Goal: Information Seeking & Learning: Learn about a topic

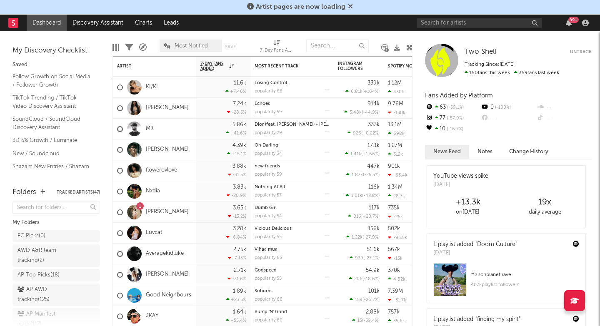
click at [439, 23] on input "text" at bounding box center [479, 23] width 125 height 10
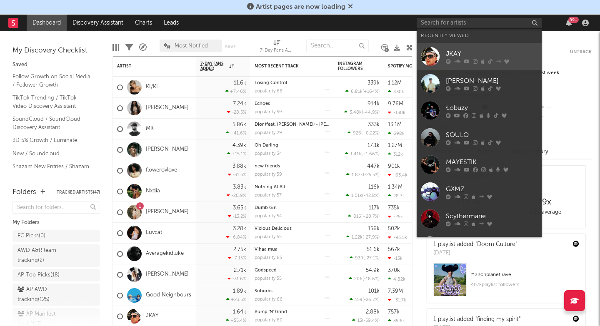
click at [440, 49] on link "JKAY" at bounding box center [479, 56] width 125 height 27
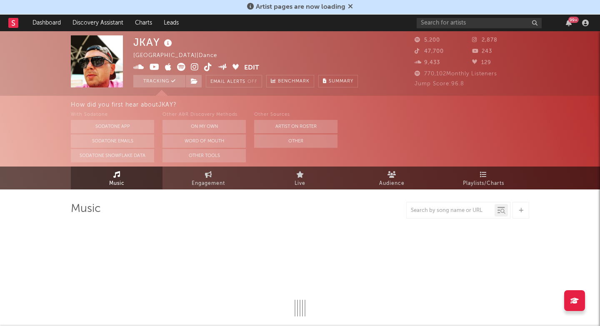
select select "6m"
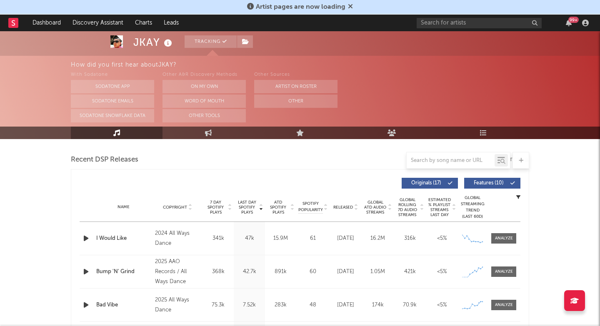
scroll to position [283, 0]
click at [499, 273] on div at bounding box center [504, 272] width 18 height 6
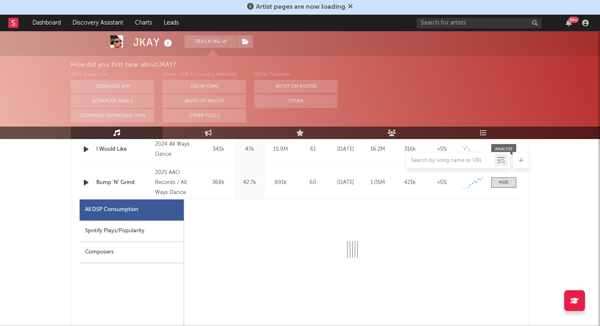
select select "1w"
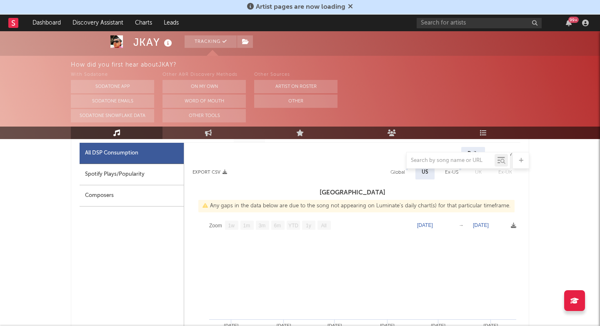
scroll to position [412, 0]
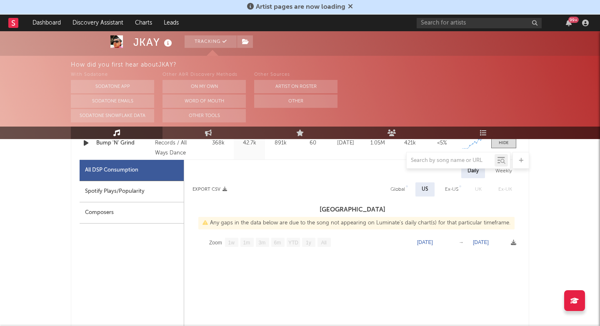
click at [119, 196] on div "Spotify Plays/Popularity" at bounding box center [132, 191] width 104 height 21
select select "1w"
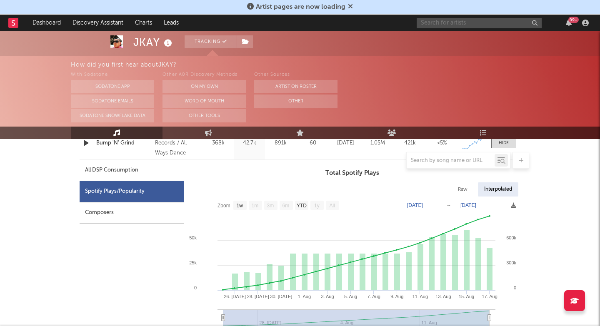
click at [499, 23] on input "text" at bounding box center [479, 23] width 125 height 10
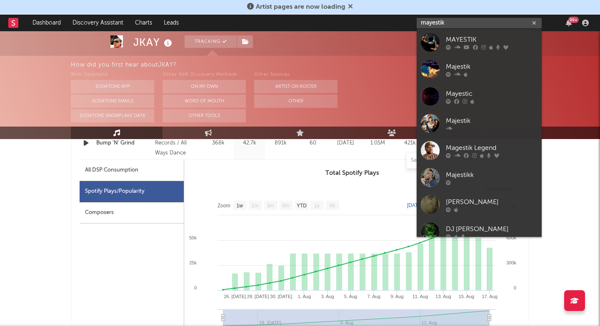
type input "mayestik"
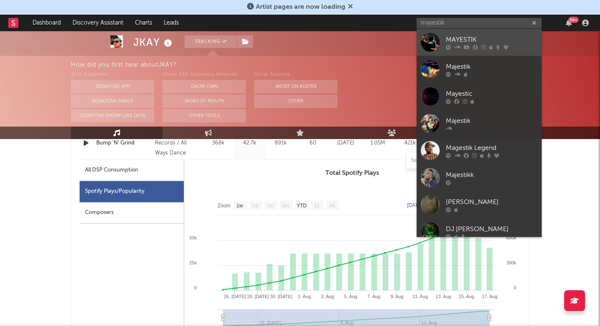
drag, startPoint x: 433, startPoint y: 61, endPoint x: 485, endPoint y: 45, distance: 54.8
click at [485, 45] on div at bounding box center [492, 47] width 92 height 5
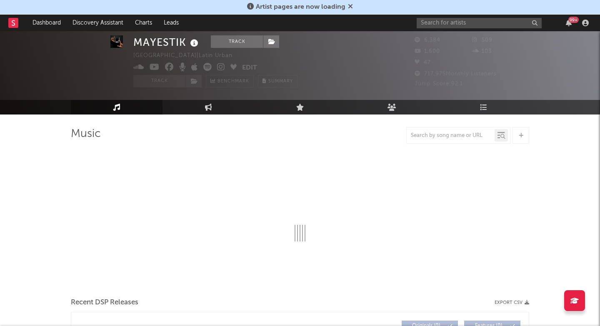
select select "1w"
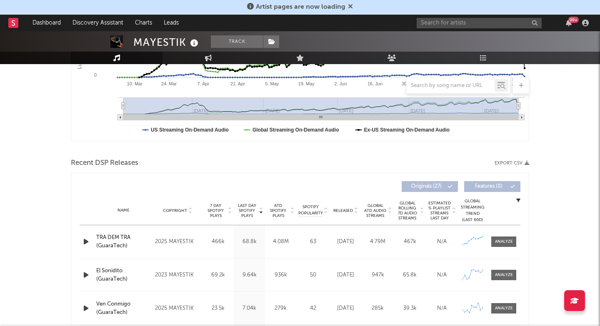
scroll to position [236, 0]
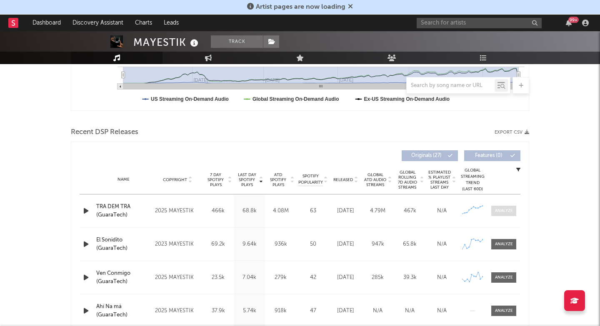
click at [512, 213] on div at bounding box center [504, 211] width 18 height 6
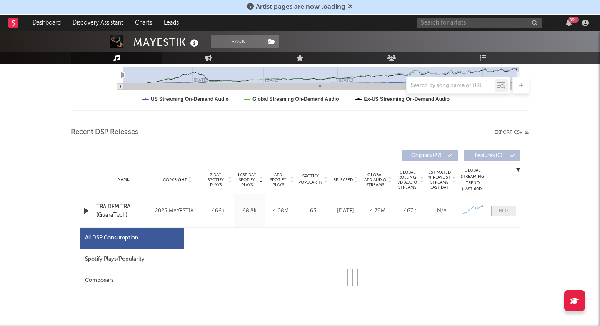
select select "1w"
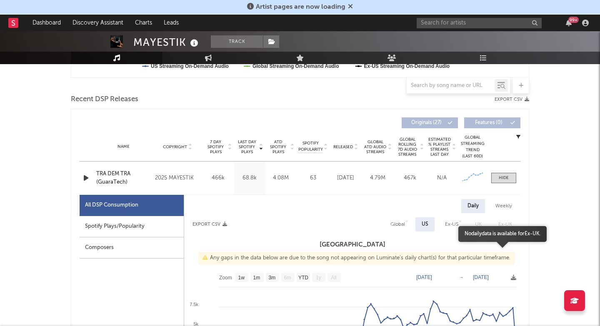
scroll to position [338, 0]
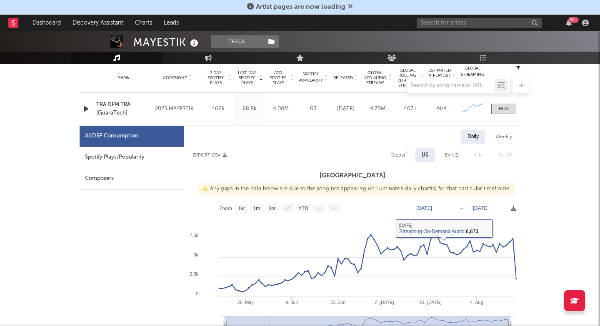
click at [116, 159] on div "Spotify Plays/Popularity" at bounding box center [132, 157] width 104 height 21
select select "1w"
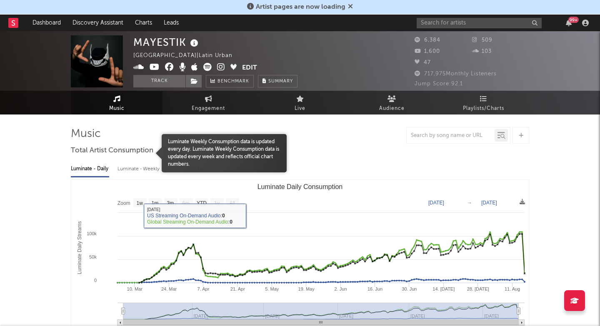
scroll to position [0, 0]
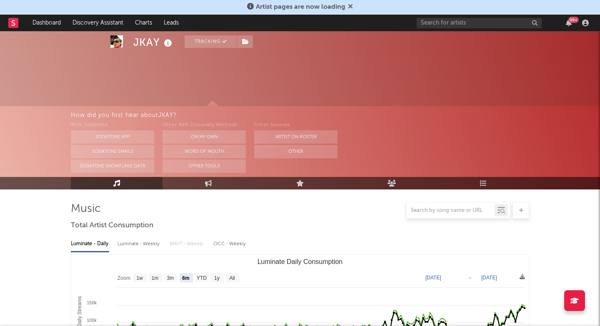
select select "6m"
select select "1w"
select select "6m"
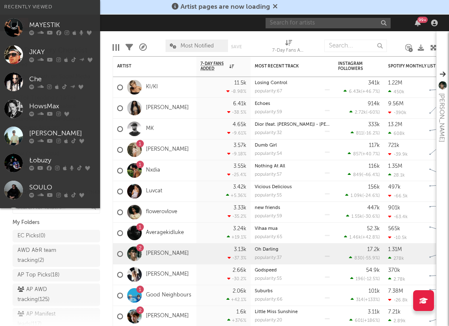
click at [315, 26] on input "text" at bounding box center [327, 23] width 125 height 10
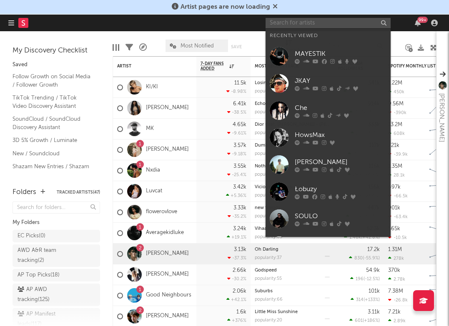
paste input "[URL][DOMAIN_NAME]"
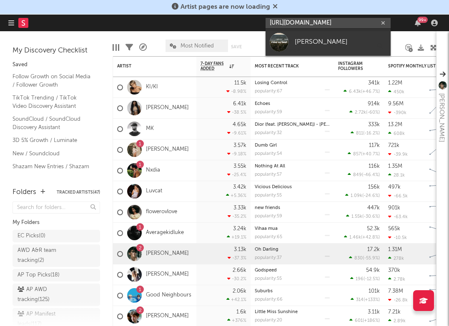
type input "[URL][DOMAIN_NAME]"
click at [331, 43] on div "[PERSON_NAME]" at bounding box center [341, 42] width 92 height 10
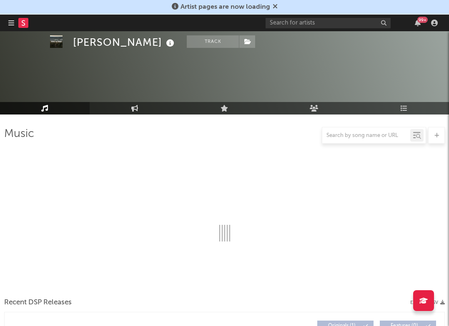
select select "1w"
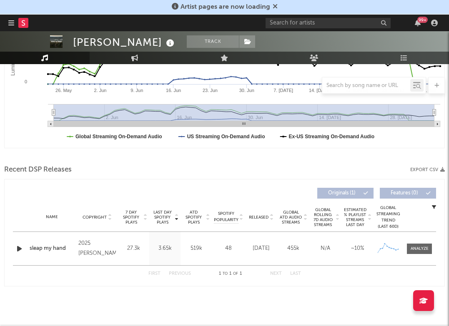
scroll to position [199, 0]
click at [177, 244] on div "Last Day Spotify Plays 3.65k" at bounding box center [164, 248] width 31 height 33
click at [166, 247] on div "3.65k" at bounding box center [164, 249] width 27 height 8
click at [414, 247] on div at bounding box center [419, 249] width 18 height 6
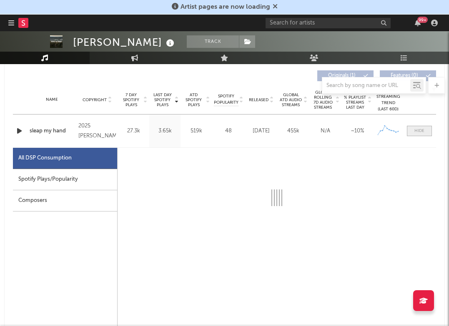
scroll to position [328, 0]
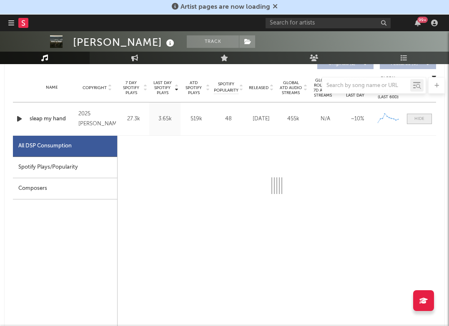
select select "1w"
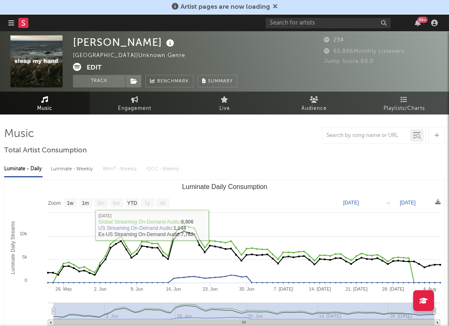
scroll to position [0, 0]
